Goal: Information Seeking & Learning: Learn about a topic

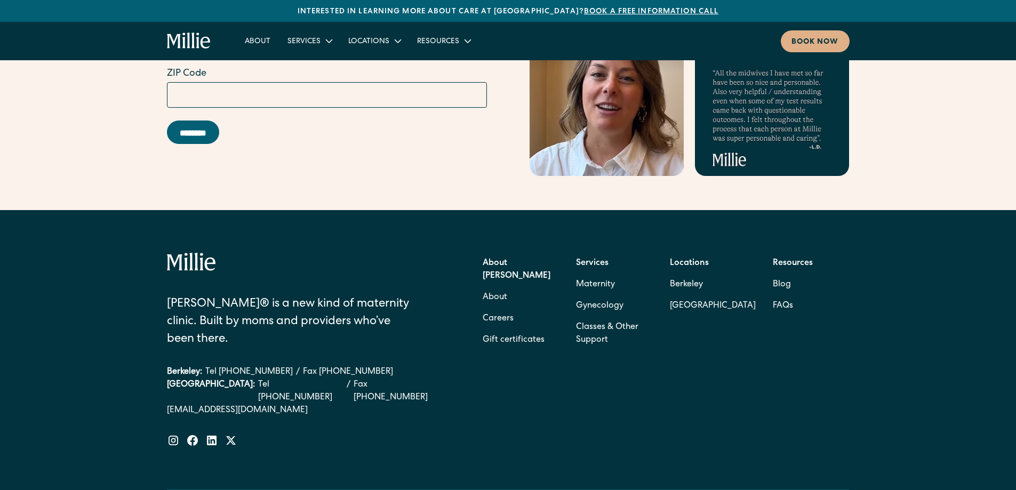
scroll to position [4304, 0]
